Goal: Information Seeking & Learning: Learn about a topic

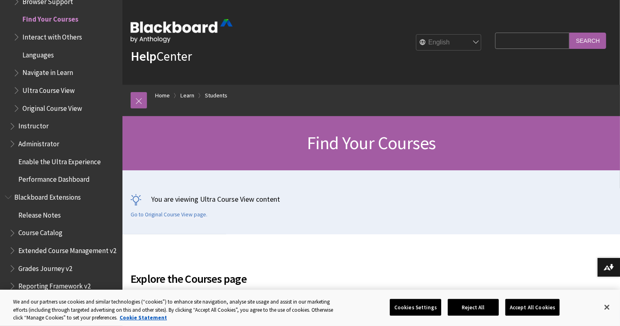
click at [469, 43] on select "English عربية Català Cymraeg Deutsch Español Suomi Français עברית Italiano 日本語 …" at bounding box center [448, 43] width 65 height 16
select select "/ar-sa/Learn/Student/Ultra/Getting_Started/Find_Your_Courses"
click at [416, 35] on select "English عربية Català Cymraeg Deutsch Español Suomi Français עברית Italiano 日本語 …" at bounding box center [448, 43] width 65 height 16
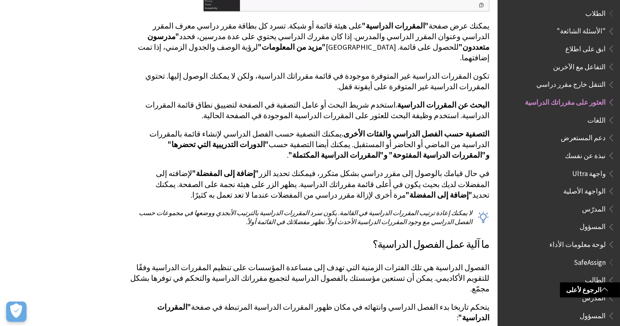
scroll to position [463, 0]
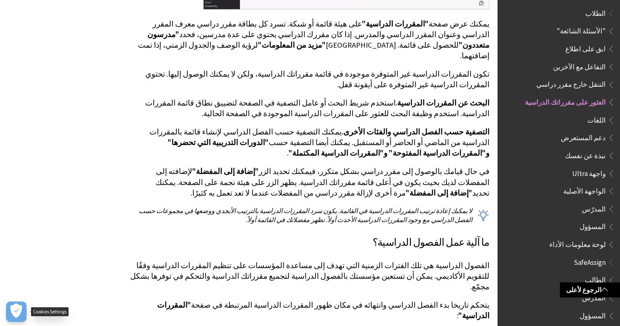
click at [20, 313] on icon "Open Preferences" at bounding box center [16, 311] width 12 height 15
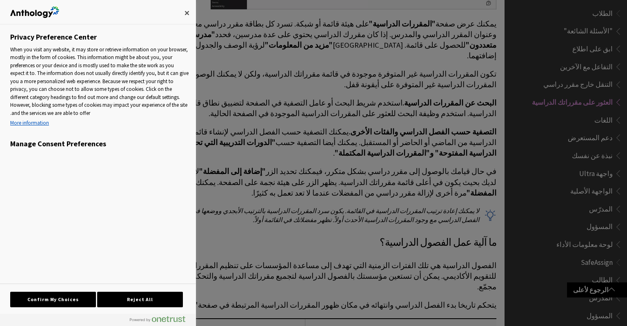
click at [20, 313] on div "Reject All Confirm My Choices" at bounding box center [97, 299] width 175 height 30
click at [246, 236] on div at bounding box center [313, 163] width 627 height 326
click at [163, 299] on button "Reject All" at bounding box center [140, 300] width 86 height 16
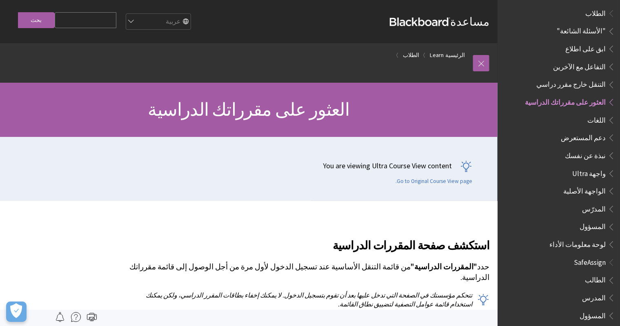
click at [589, 24] on span ""الأسئلة الشائعة"" at bounding box center [580, 29] width 49 height 11
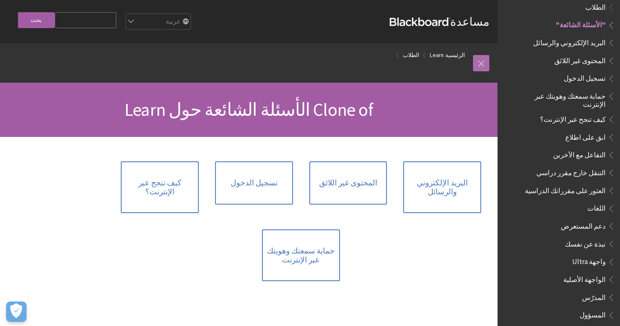
click at [478, 67] on link at bounding box center [481, 63] width 16 height 16
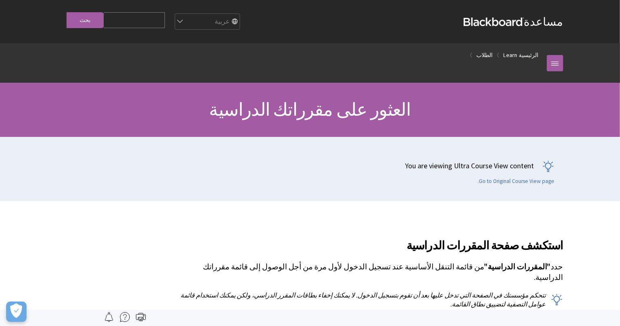
scroll to position [594, 0]
click at [122, 313] on img at bounding box center [125, 317] width 10 height 10
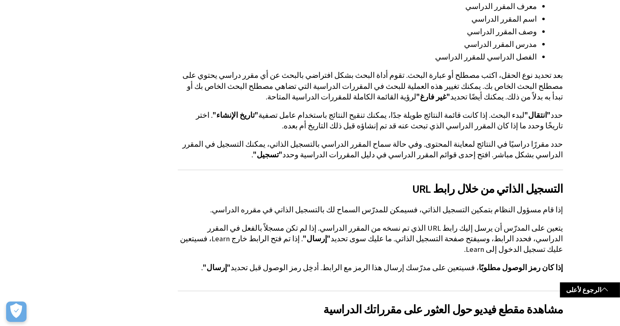
scroll to position [1652, 0]
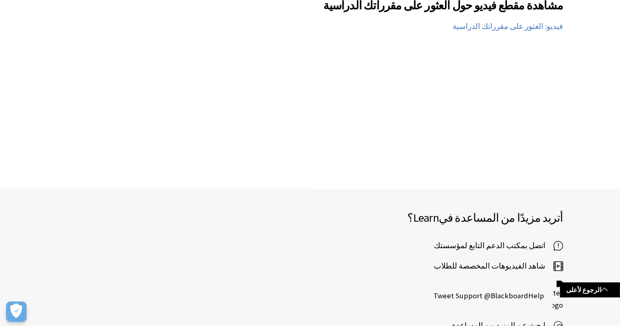
click at [408, 189] on div "أتريد مزيدًا من المساعدة في Learn ؟ اتصل بمكتب الدعم التابع لمؤسستك شاهد الفيدي…" at bounding box center [310, 276] width 620 height 175
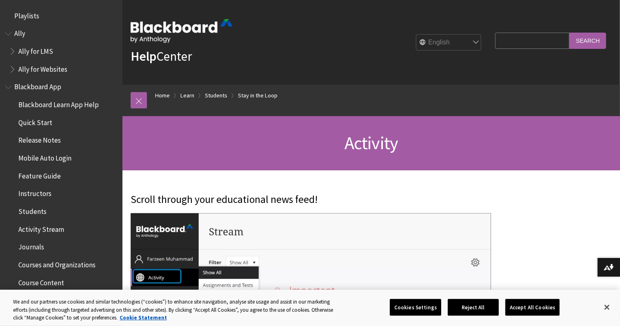
scroll to position [839, 0]
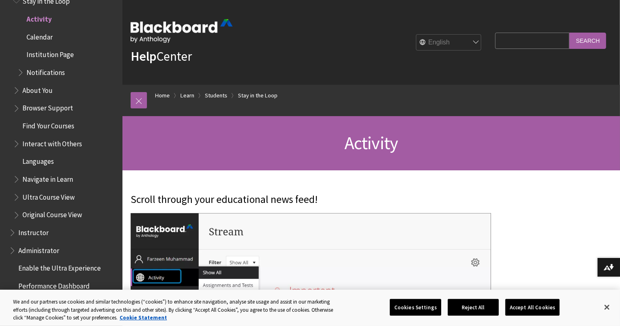
click at [470, 39] on select "English عربية Català Cymraeg Deutsch Español Suomi Français עברית Italiano 日本語 …" at bounding box center [448, 43] width 65 height 16
select select "/ar-sa/Learn/Student/Ultra/Stay_in_the_Loop/Activity_Stream"
click at [416, 35] on select "English عربية Català Cymraeg Deutsch Español Suomi Français עברית Italiano 日本語 …" at bounding box center [448, 43] width 65 height 16
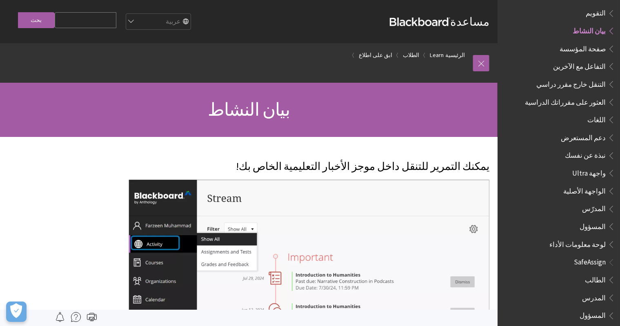
click at [99, 16] on input "Search Query" at bounding box center [86, 20] width 62 height 16
type input "h"
type input "الاختبار"
click at [35, 24] on input "بحث" at bounding box center [36, 20] width 37 height 16
click at [39, 21] on input "بحث" at bounding box center [36, 20] width 37 height 16
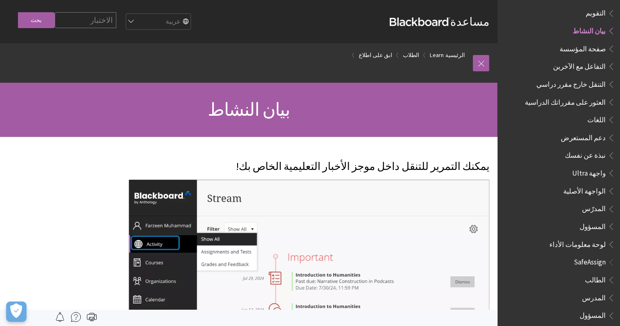
click at [39, 21] on input "بحث" at bounding box center [36, 20] width 37 height 16
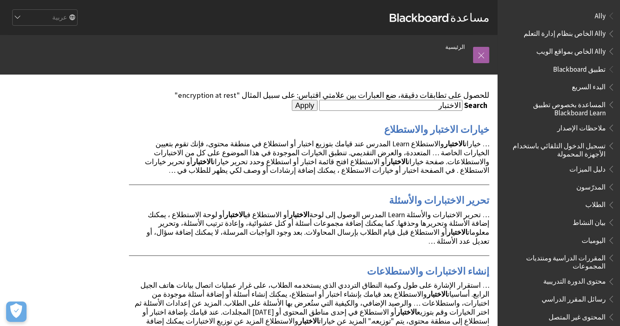
scroll to position [16, 0]
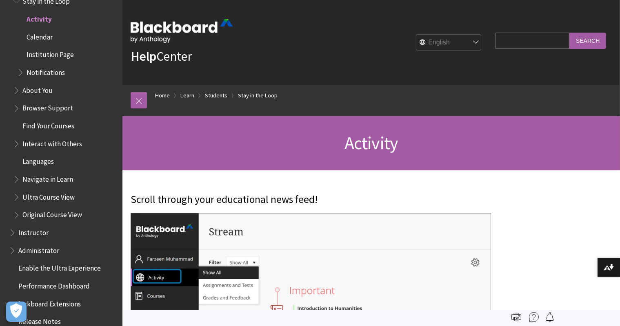
click at [161, 56] on link "Help Center" at bounding box center [161, 56] width 61 height 16
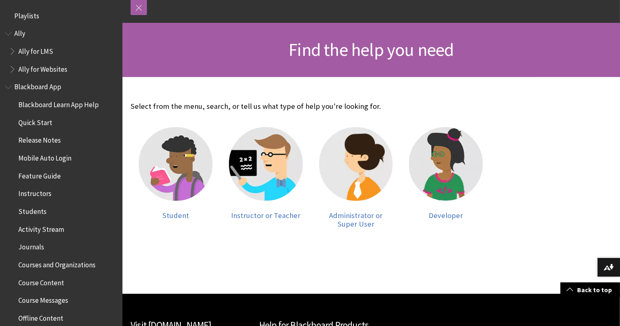
scroll to position [109, 0]
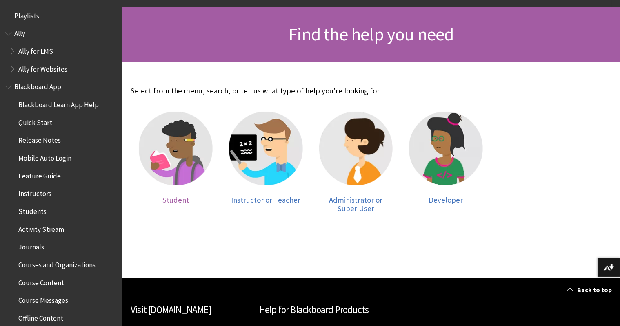
click at [163, 127] on img at bounding box center [176, 149] width 74 height 74
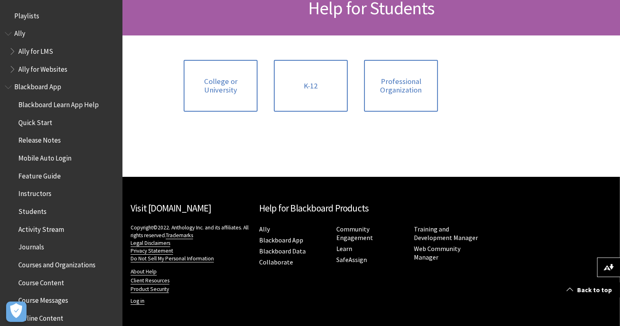
scroll to position [33, 0]
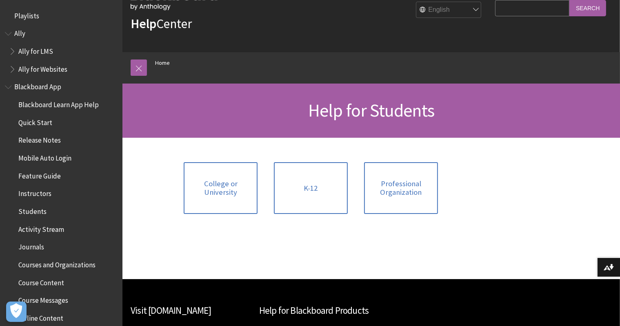
click at [468, 8] on select "English عربية Català Cymraeg Deutsch Español Suomi Français עברית Italiano 日本語 …" at bounding box center [448, 10] width 65 height 16
select select "/ar-sa/Filter/Student"
click at [416, 2] on select "English عربية Català Cymraeg Deutsch Español Suomi Français עברית Italiano 日本語 …" at bounding box center [448, 10] width 65 height 16
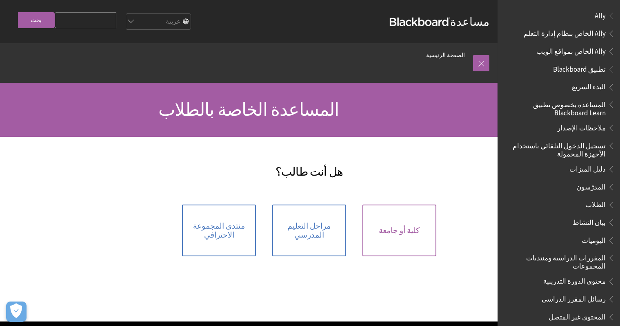
click at [403, 226] on span "كلية أو جامعة" at bounding box center [399, 230] width 41 height 9
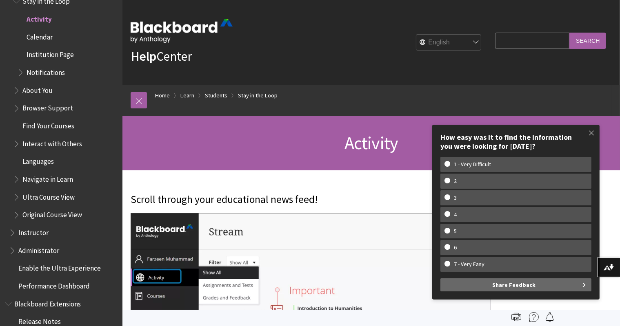
click at [399, 170] on div "Activity" at bounding box center [370, 143] width 497 height 54
click at [589, 133] on span at bounding box center [591, 132] width 17 height 17
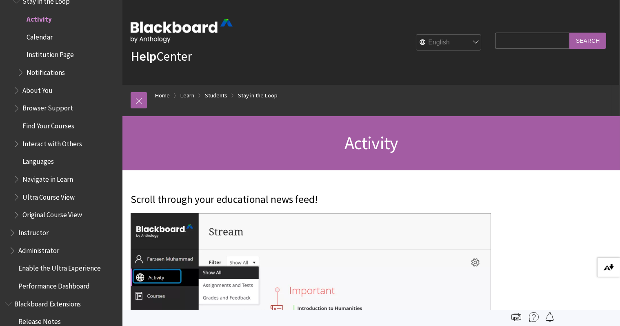
click at [606, 267] on img at bounding box center [608, 267] width 10 height 7
click at [475, 46] on select "English عربية Català Cymraeg Deutsch Español Suomi Français עברית Italiano 日本語 …" at bounding box center [448, 43] width 65 height 16
select select "/ar-sa/Learn/Student/Ultra/Stay_in_the_Loop/Activity_Stream"
click at [416, 35] on select "English عربية Català Cymraeg Deutsch Español Suomi Français עברית Italiano 日本語 …" at bounding box center [448, 43] width 65 height 16
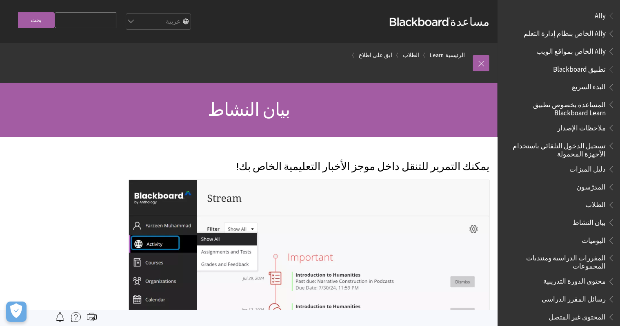
scroll to position [666, 0]
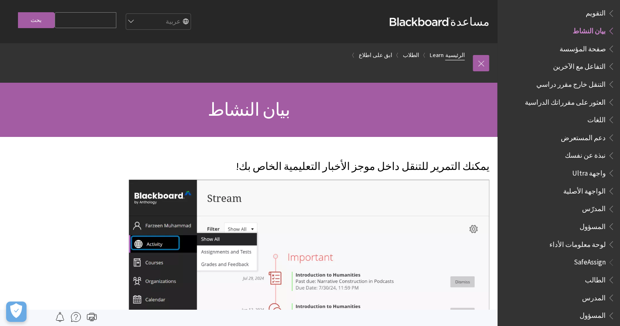
click at [452, 54] on link "الرئيسية" at bounding box center [455, 55] width 20 height 10
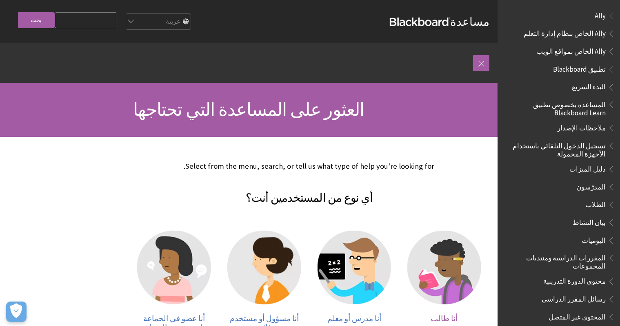
click at [449, 263] on img at bounding box center [444, 268] width 74 height 74
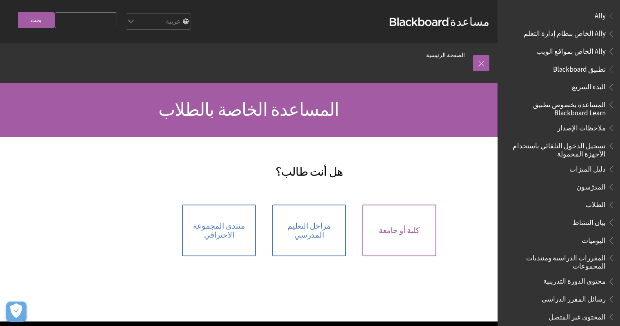
click at [405, 217] on link "كلية أو جامعة" at bounding box center [399, 231] width 74 height 52
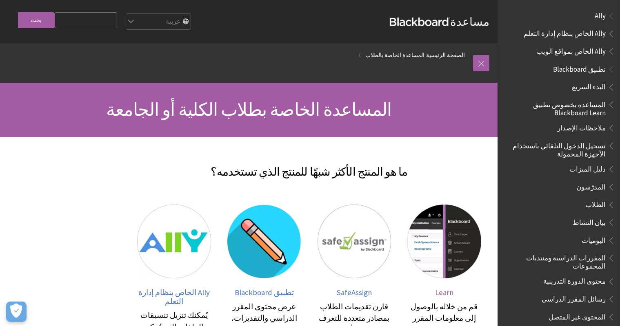
click at [448, 258] on img at bounding box center [444, 242] width 74 height 74
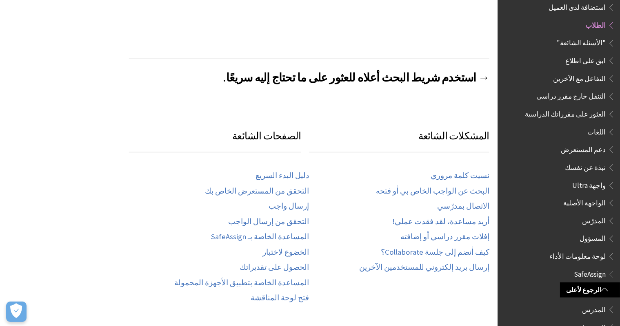
scroll to position [365, 0]
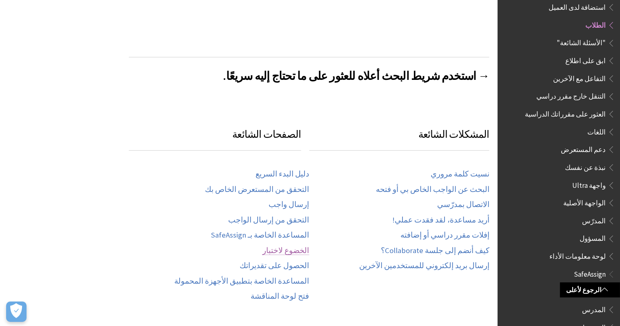
click at [284, 246] on link "الخضوع لاختبار" at bounding box center [286, 250] width 47 height 9
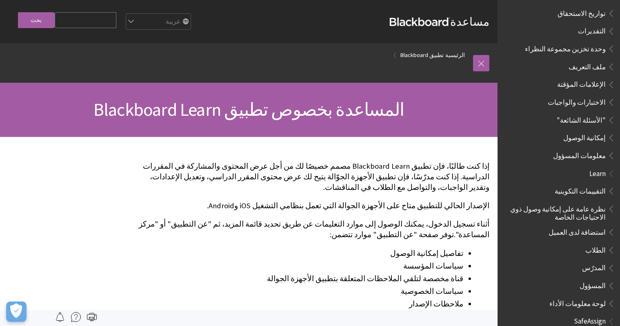
scroll to position [382, 0]
